Goal: Information Seeking & Learning: Learn about a topic

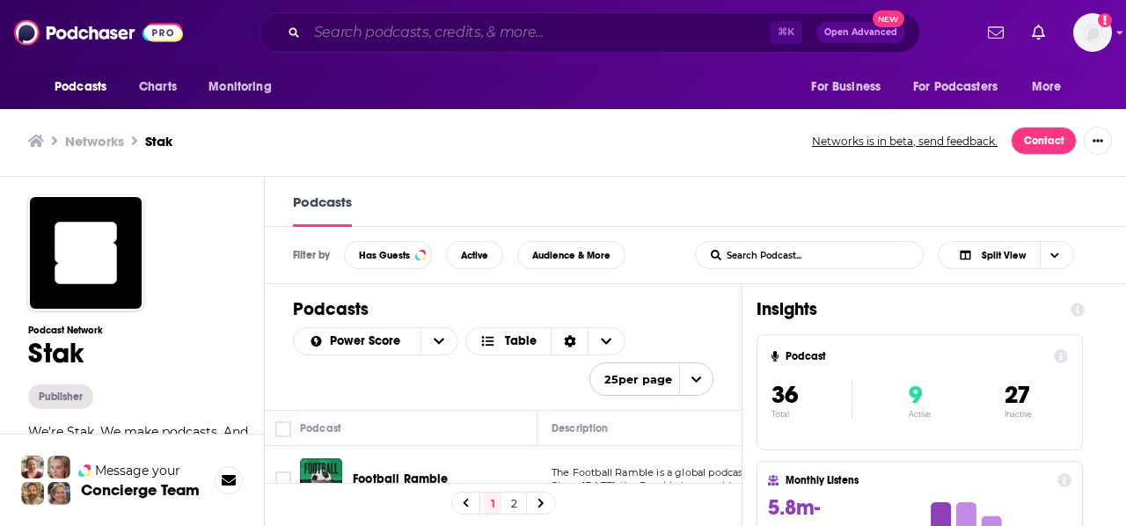
click at [637, 37] on input "Search podcasts, credits, & more..." at bounding box center [538, 32] width 463 height 28
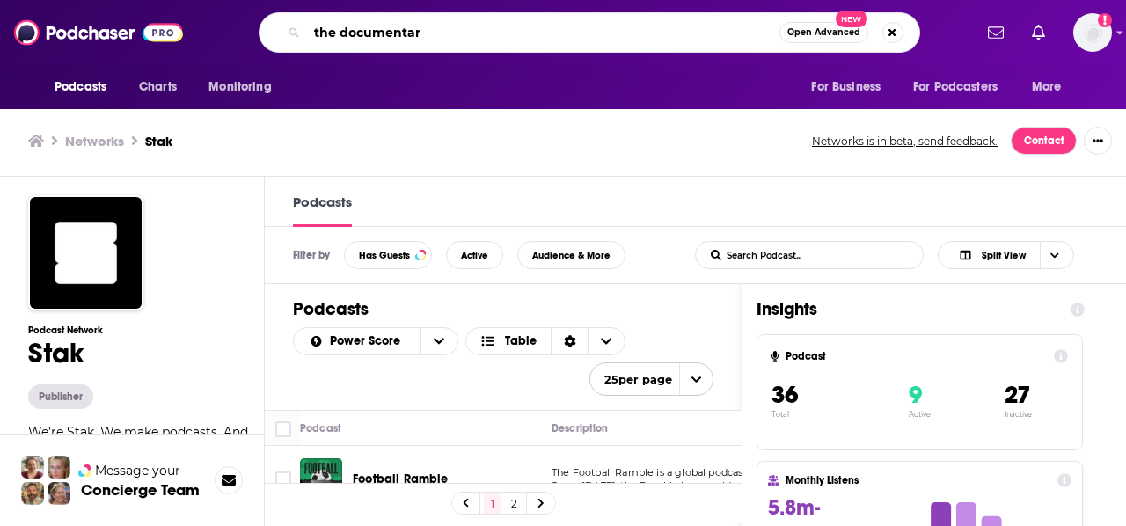
type input "the documentary"
click at [715, 31] on input "the documentary" at bounding box center [543, 32] width 472 height 28
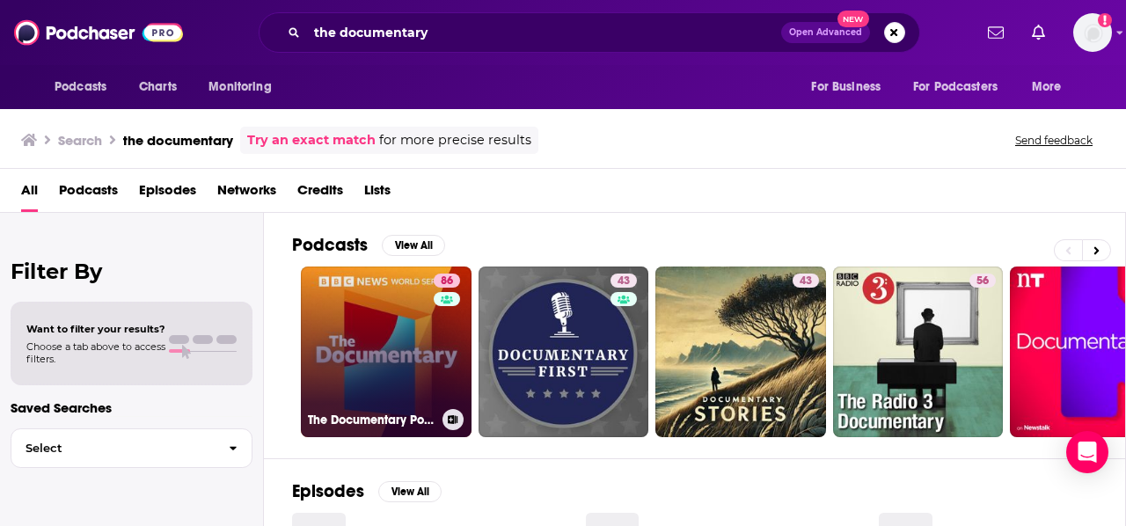
click at [405, 309] on link "86 The Documentary Podcast" at bounding box center [386, 352] width 171 height 171
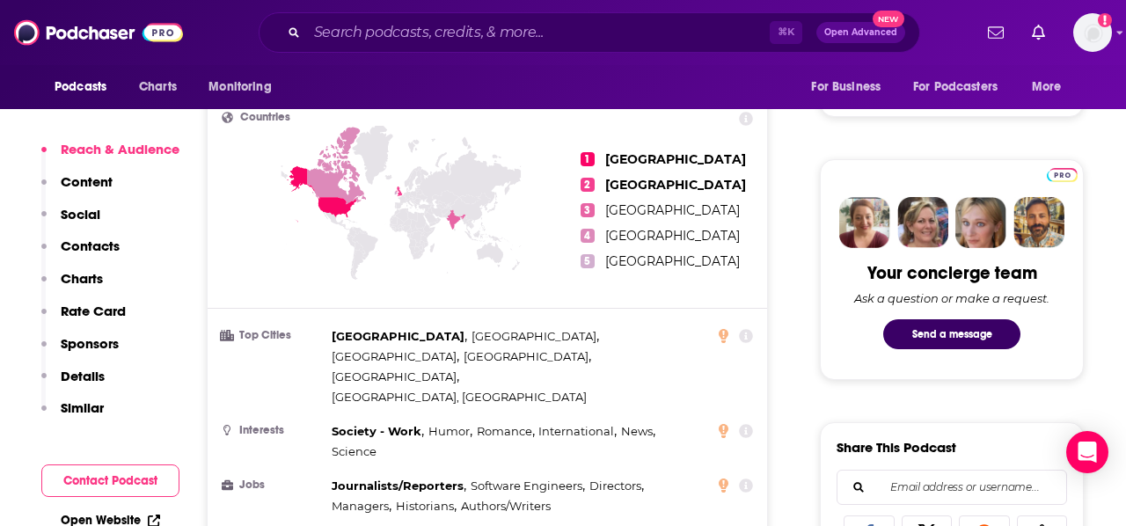
scroll to position [745, 0]
